Goal: Transaction & Acquisition: Purchase product/service

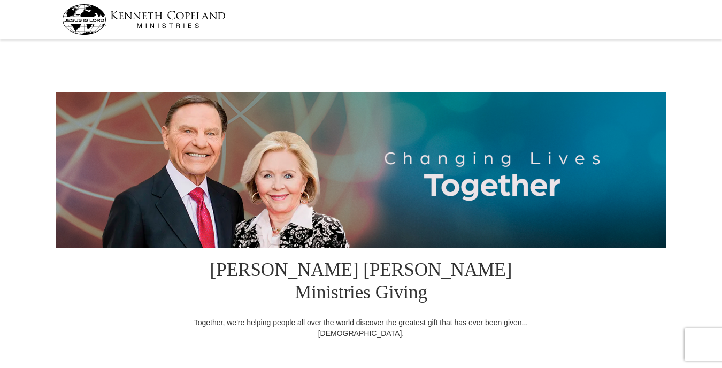
select select "TN"
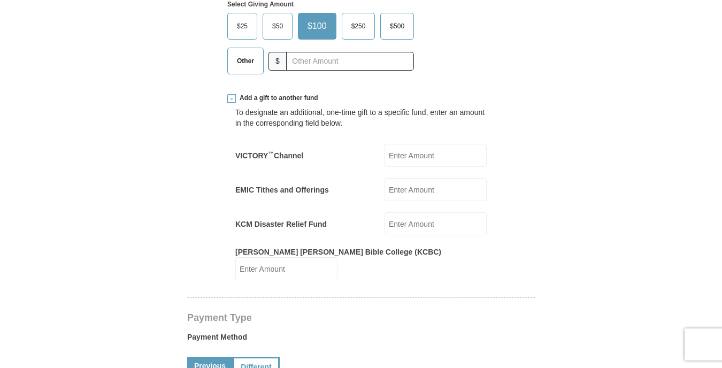
click at [244, 53] on span "Other" at bounding box center [246, 61] width 28 height 16
click at [0, 0] on input "Other" at bounding box center [0, 0] width 0 height 0
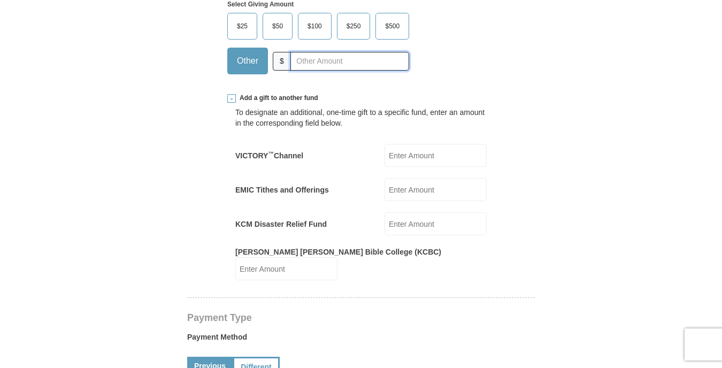
scroll to position [420, 0]
click at [439, 178] on input "EMIC Tithes and Offerings" at bounding box center [436, 189] width 102 height 23
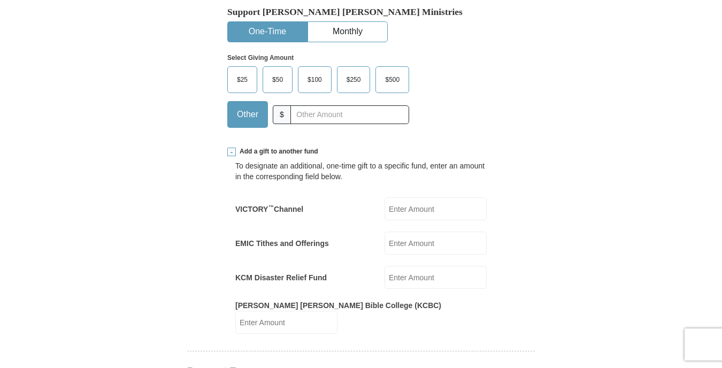
click at [420, 232] on input "EMIC Tithes and Offerings" at bounding box center [436, 243] width 102 height 23
type input "98.70"
click at [593, 144] on form "[PERSON_NAME] [PERSON_NAME] Ministries Giving Together, we're helping people al…" at bounding box center [361, 355] width 610 height 1359
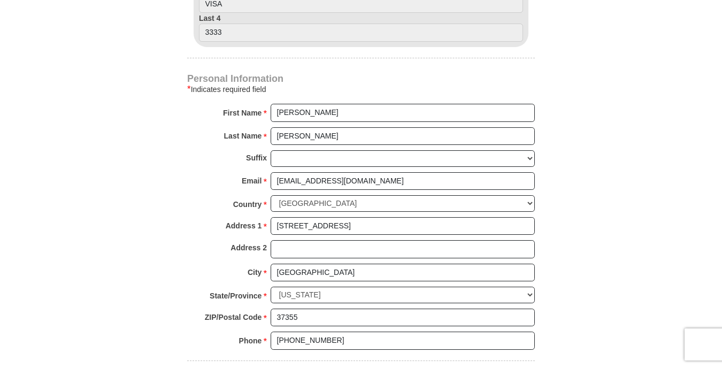
scroll to position [852, 0]
click at [691, 190] on body "[PERSON_NAME] [PERSON_NAME] Ministries Giving Together, we're helping people al…" at bounding box center [361, 205] width 722 height 2114
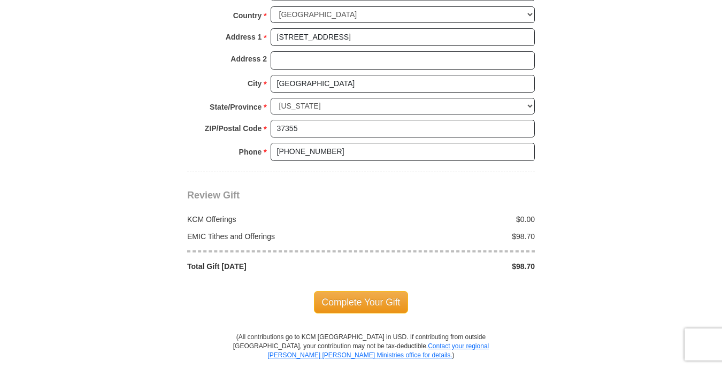
scroll to position [1104, 0]
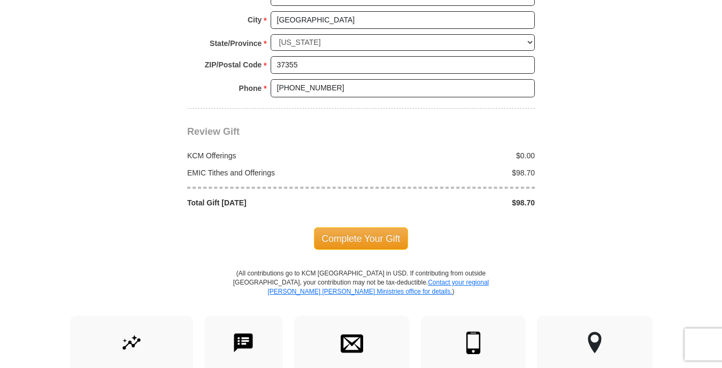
click at [350, 227] on span "Complete Your Gift" at bounding box center [361, 238] width 95 height 22
